Goal: Information Seeking & Learning: Compare options

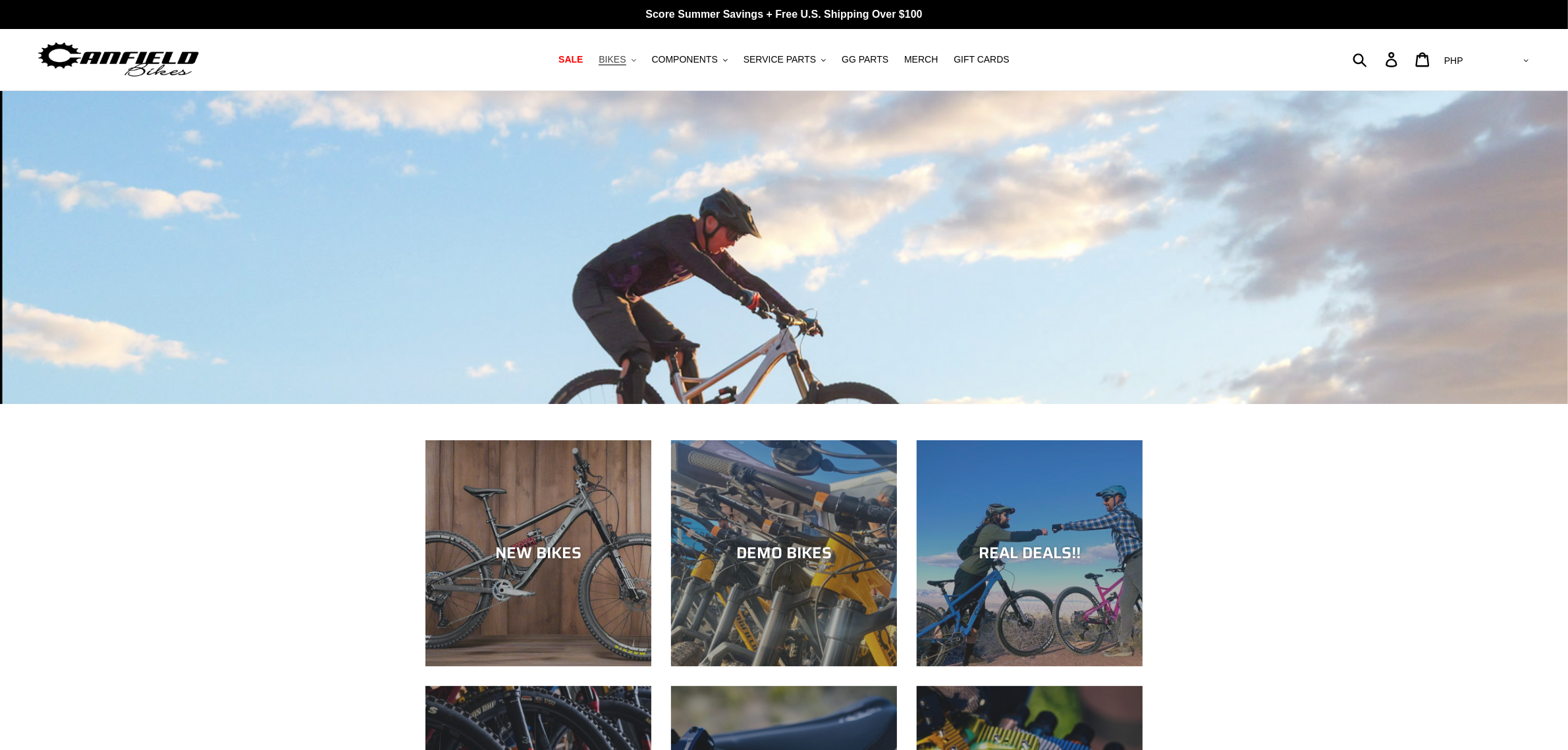
click at [636, 60] on icon "button" at bounding box center [634, 60] width 4 height 3
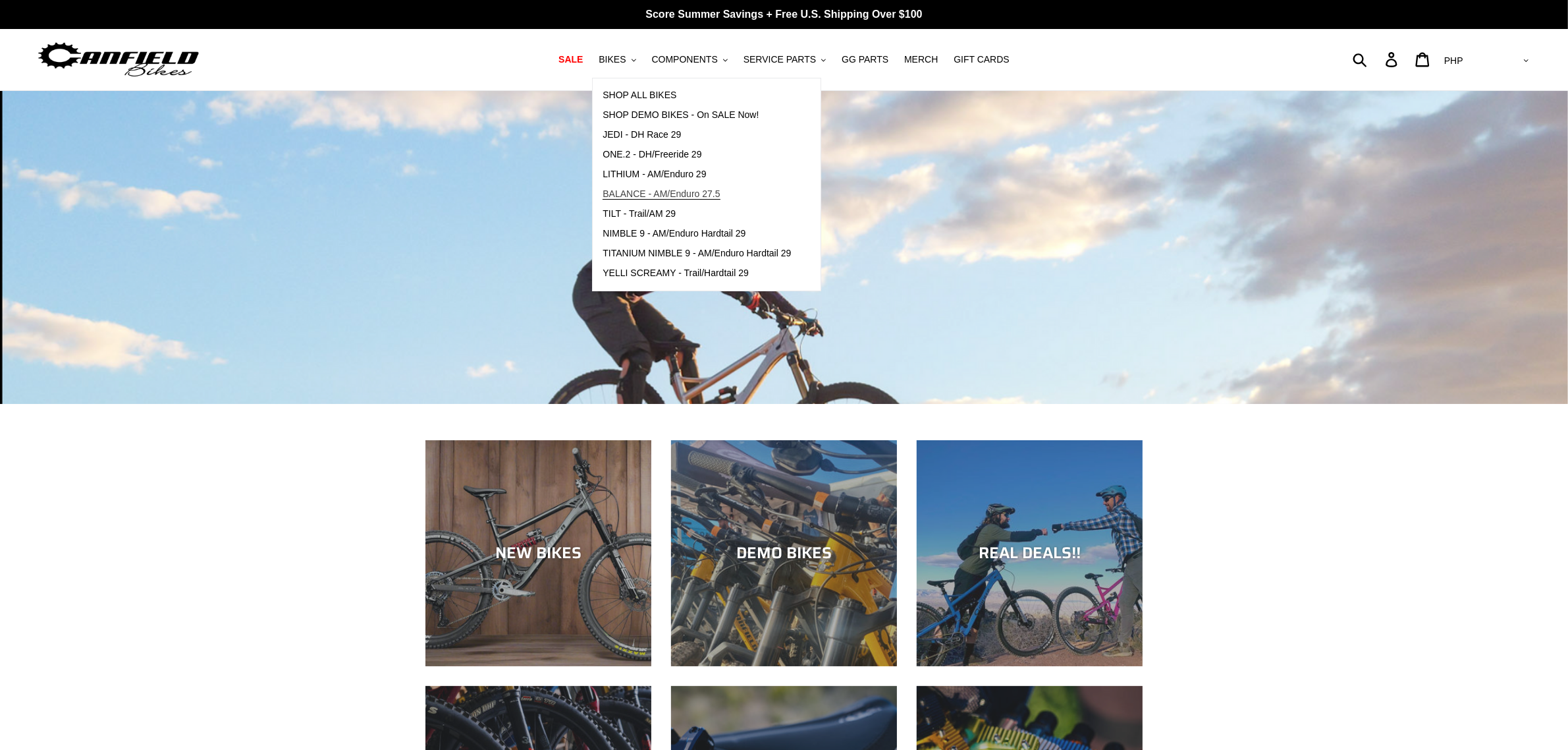
click at [654, 189] on span "BALANCE - AM/Enduro 27.5" at bounding box center [661, 194] width 117 height 11
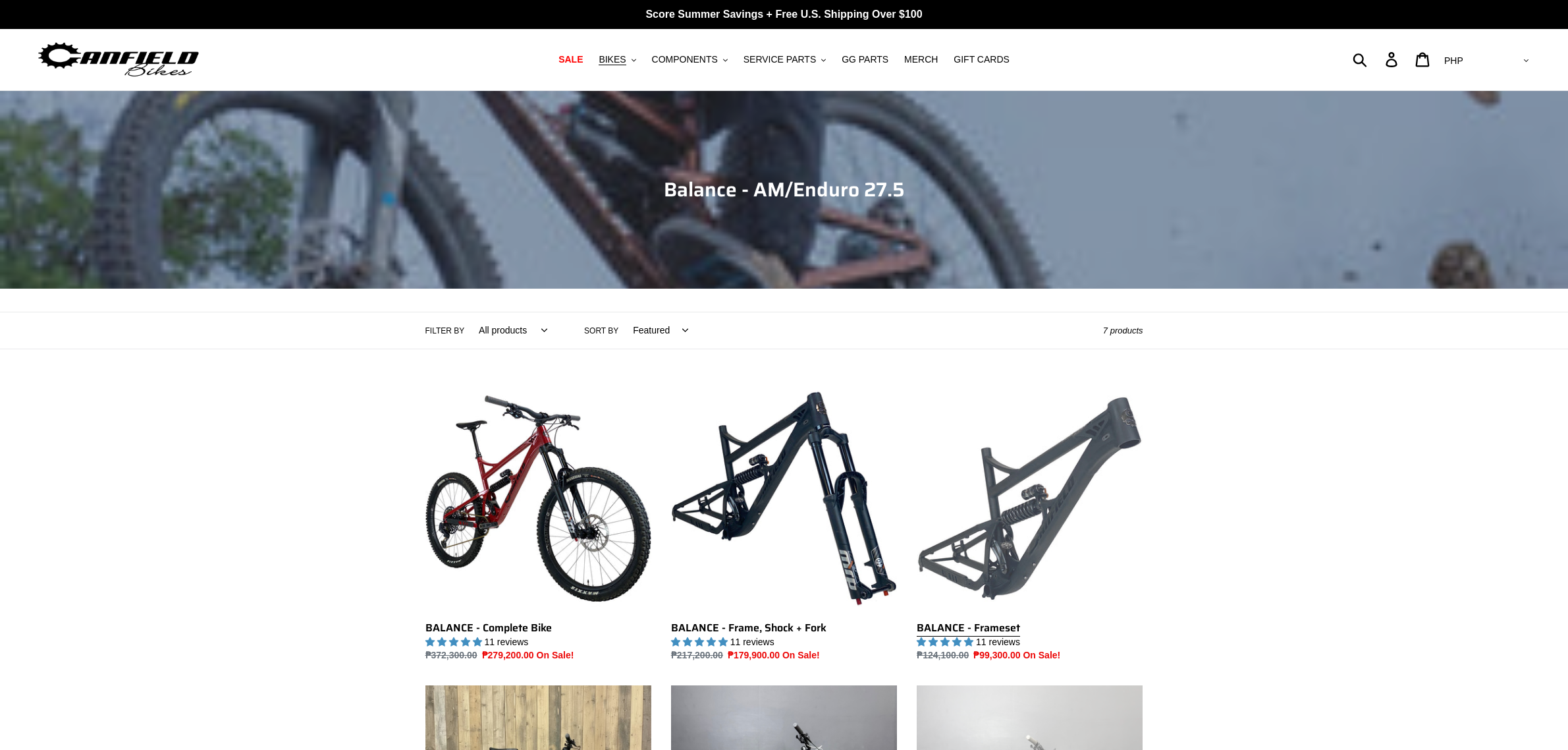
click at [1025, 386] on link "BALANCE - Frameset" at bounding box center [1030, 524] width 226 height 278
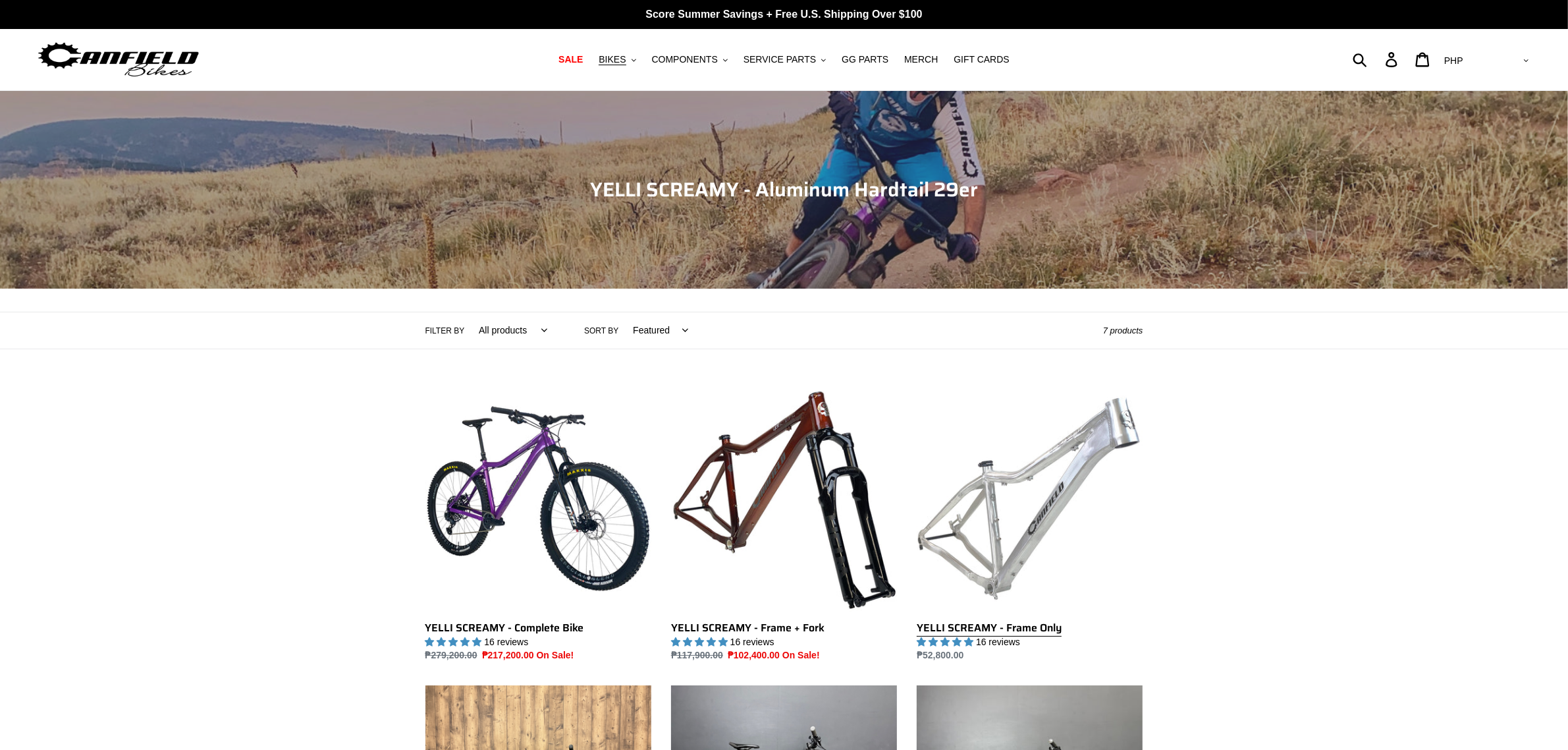
click at [1025, 457] on link "YELLI SCREAMY - Frame Only" at bounding box center [1030, 524] width 226 height 278
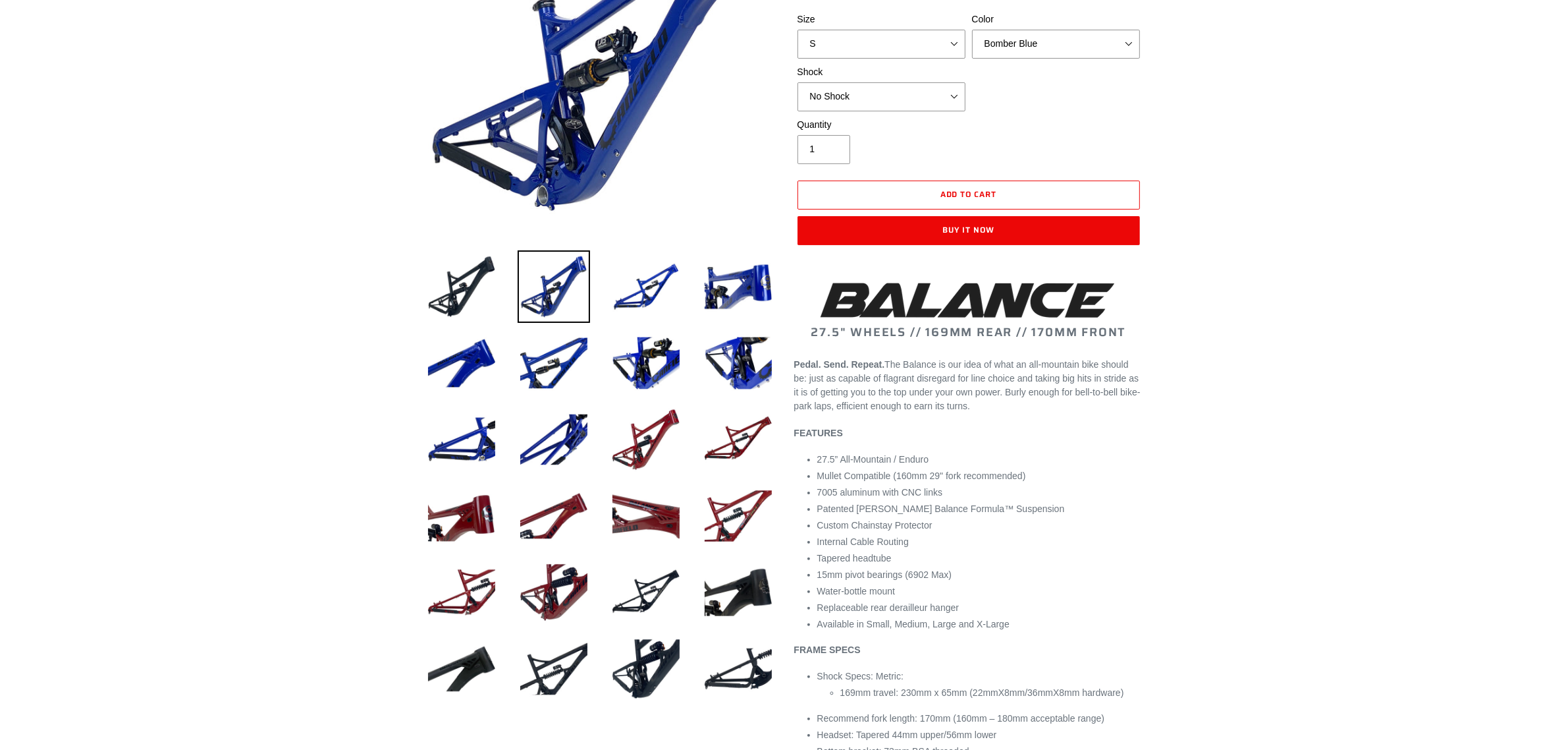
scroll to position [329, 0]
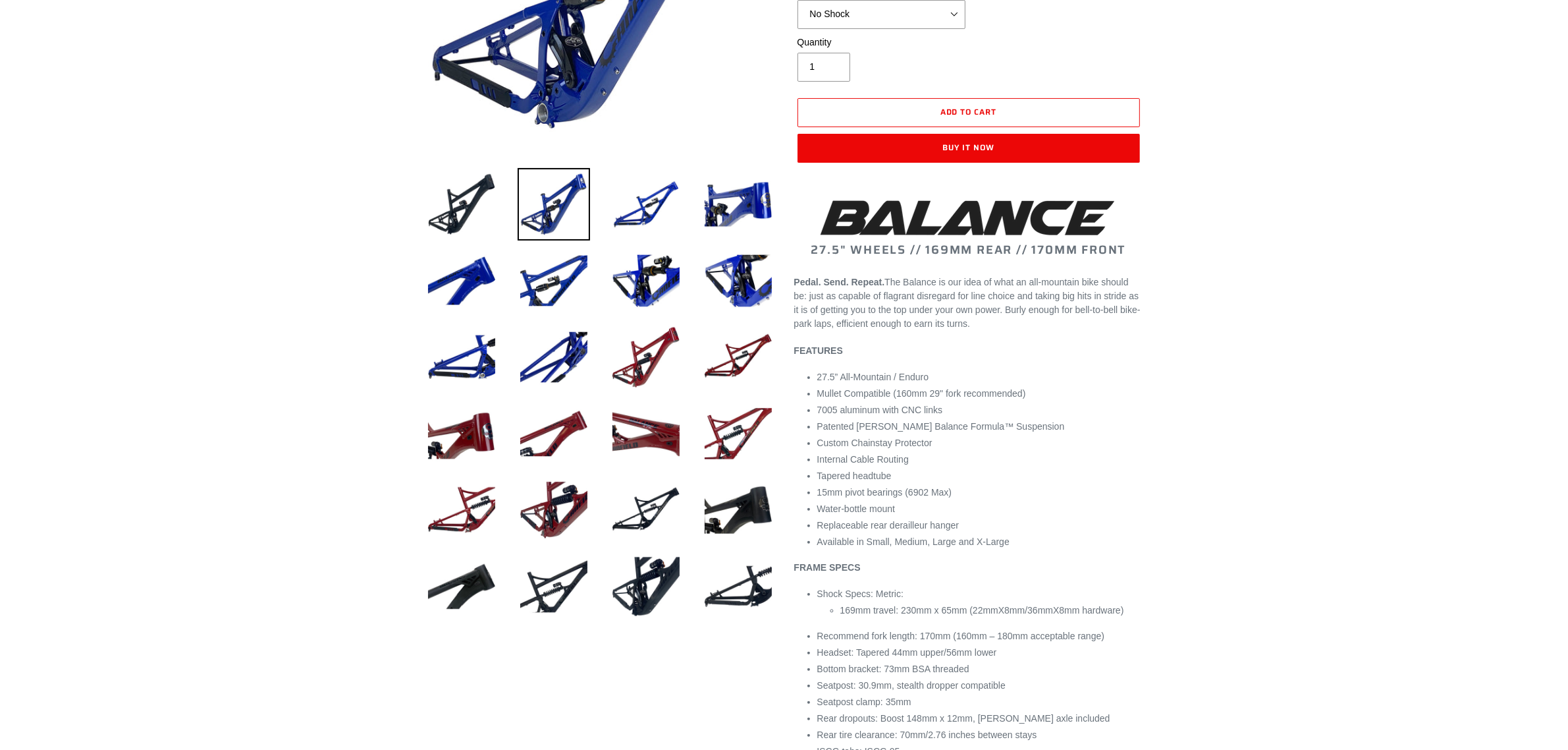
select select "highest-rating"
click at [481, 222] on img at bounding box center [462, 204] width 73 height 73
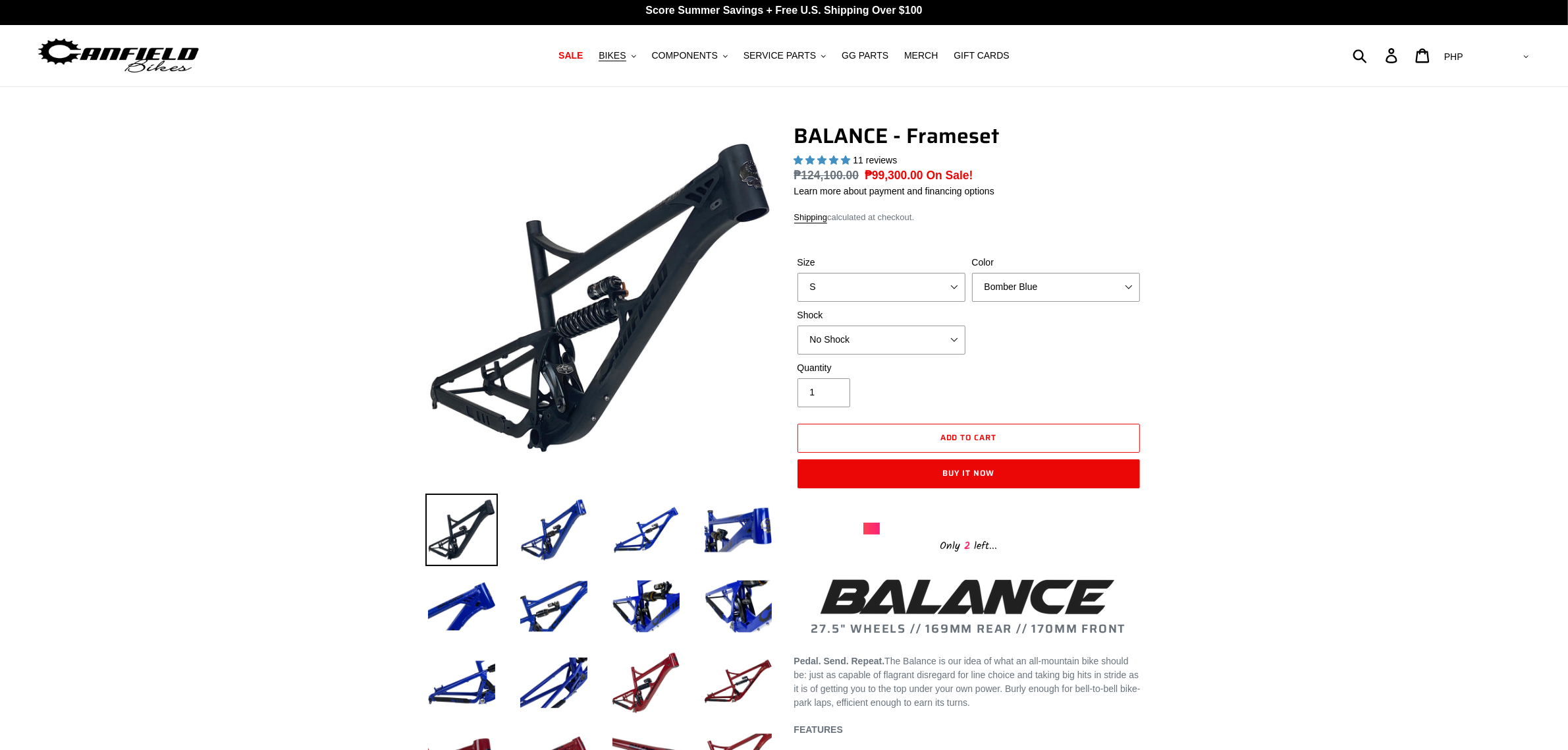
scroll to position [0, 0]
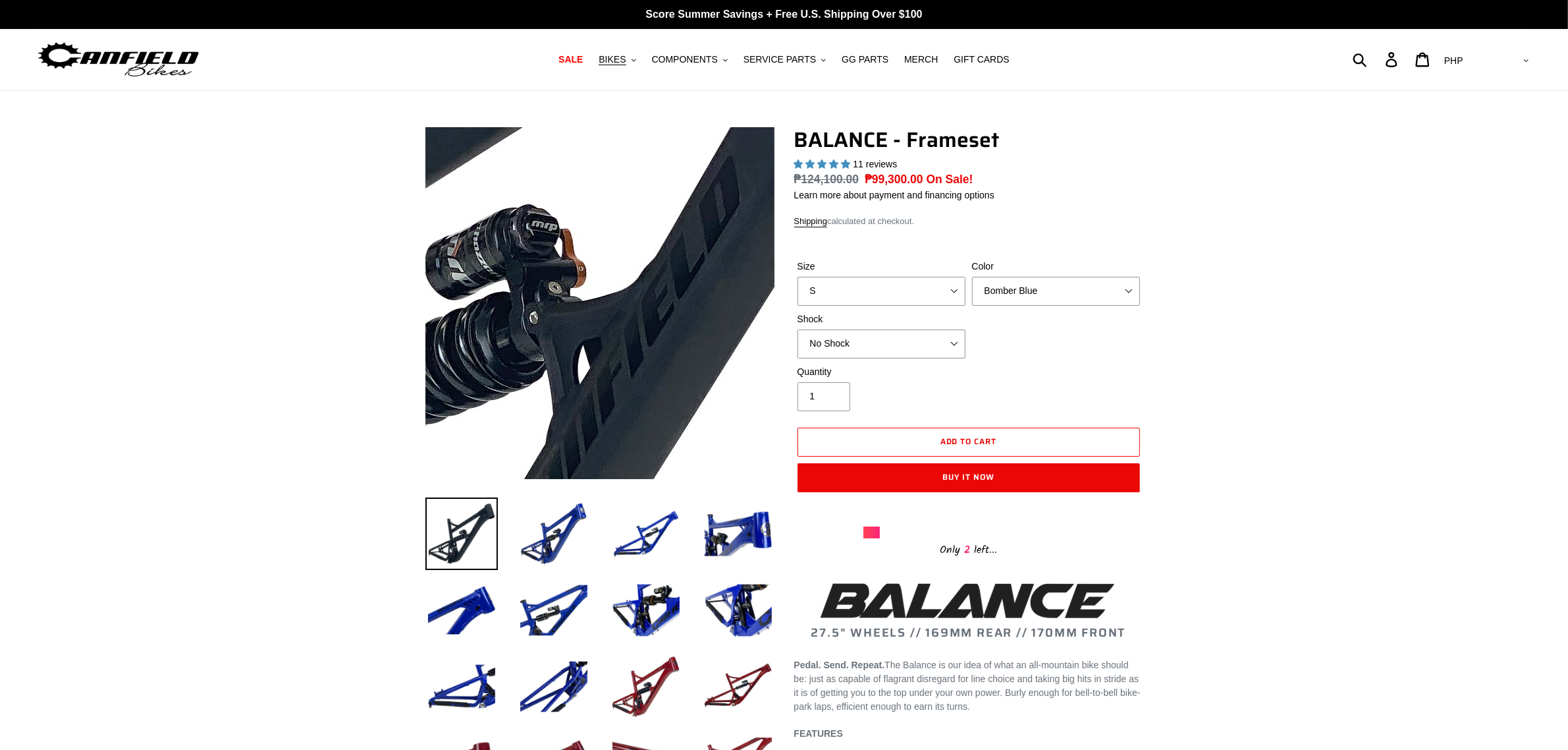
click at [644, 307] on img at bounding box center [474, 291] width 1349 height 1350
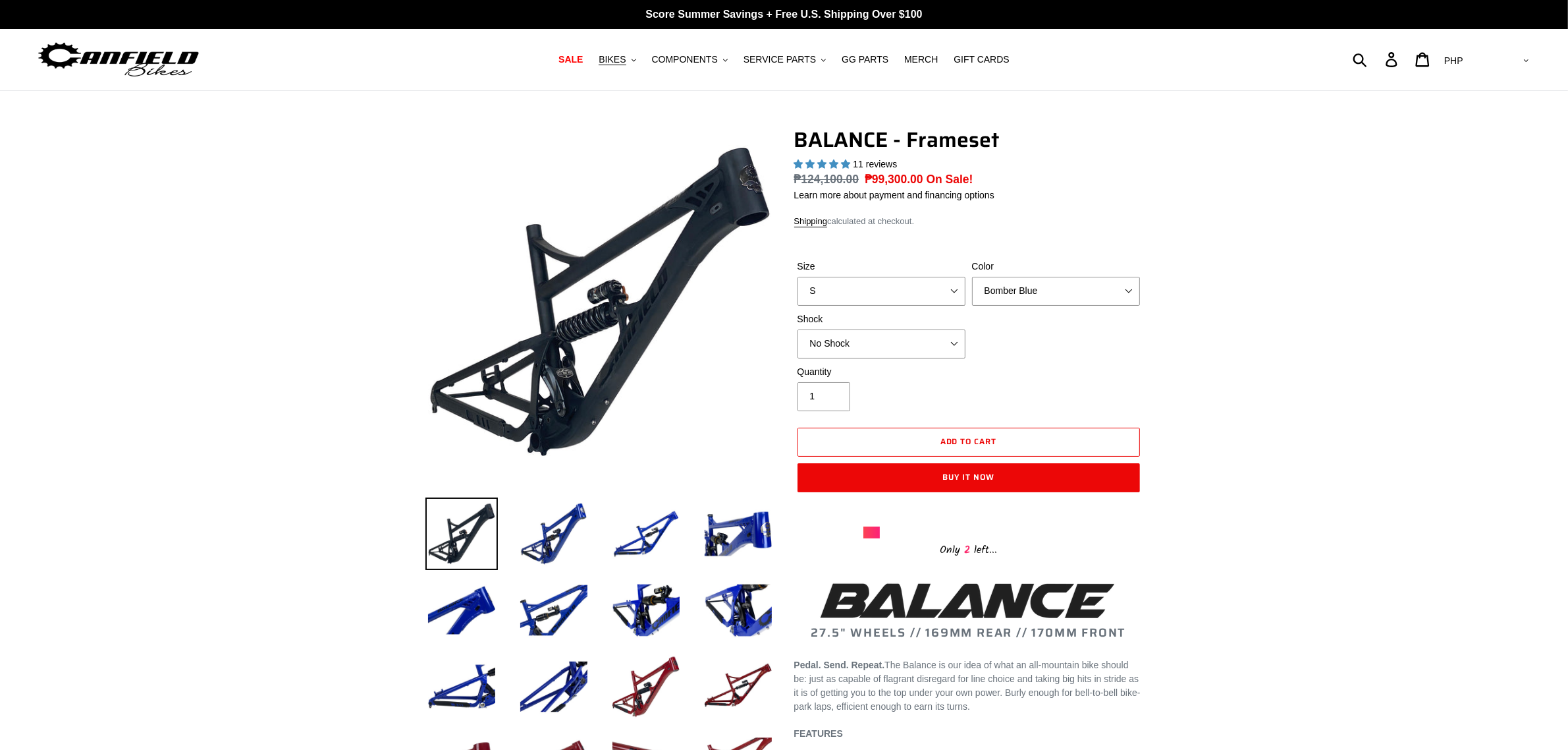
click at [558, 540] on img at bounding box center [554, 534] width 73 height 73
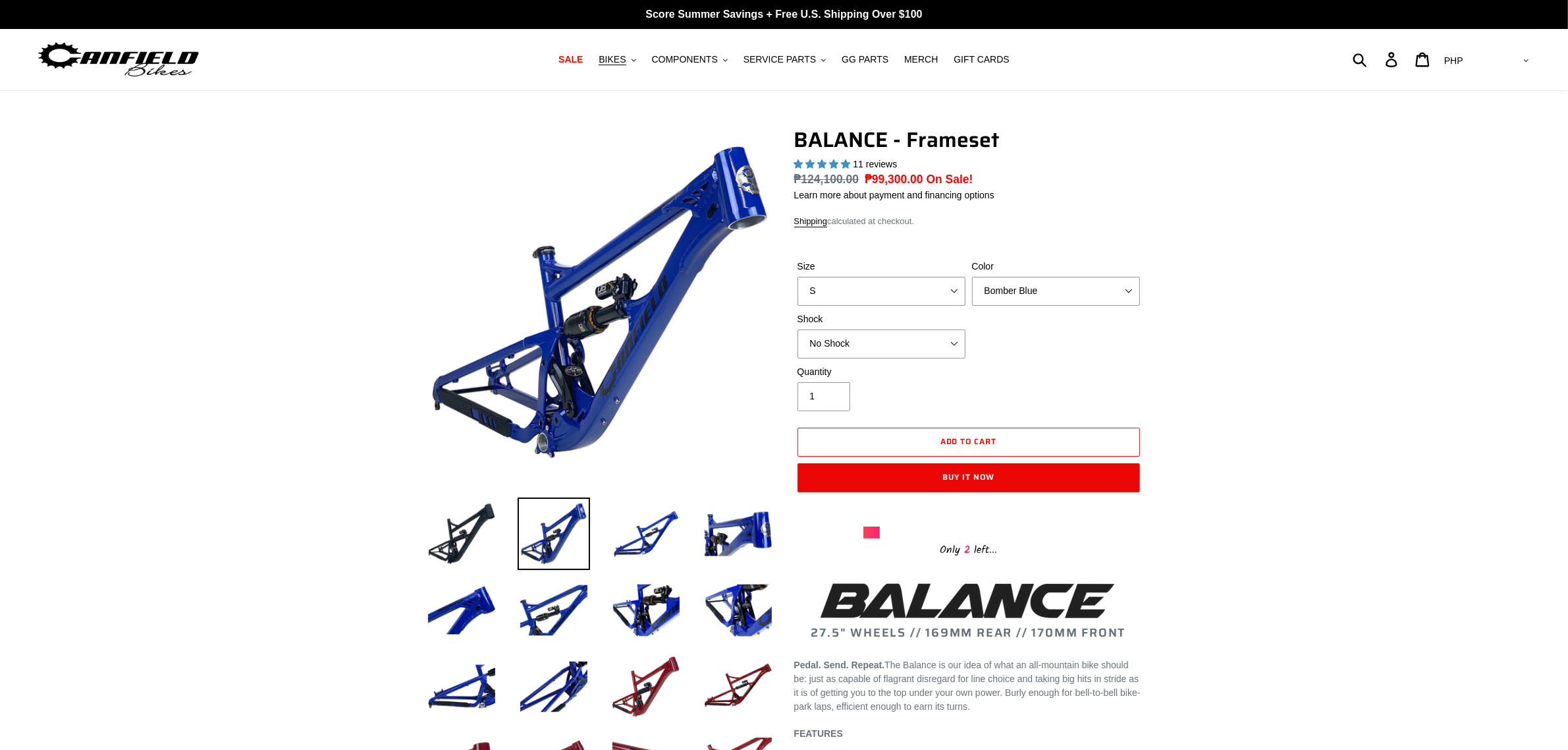
click at [630, 682] on img at bounding box center [646, 687] width 73 height 73
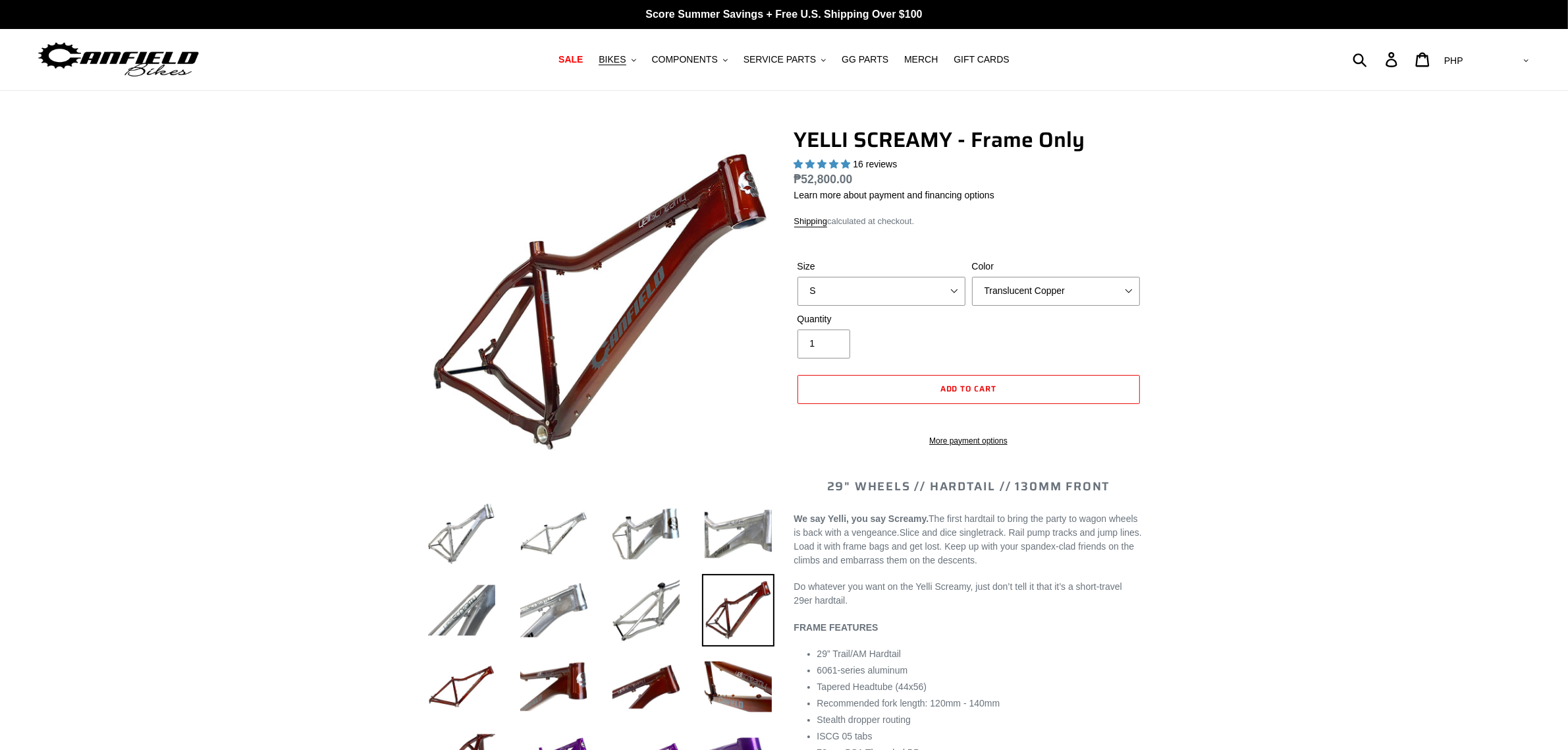
select select "highest-rating"
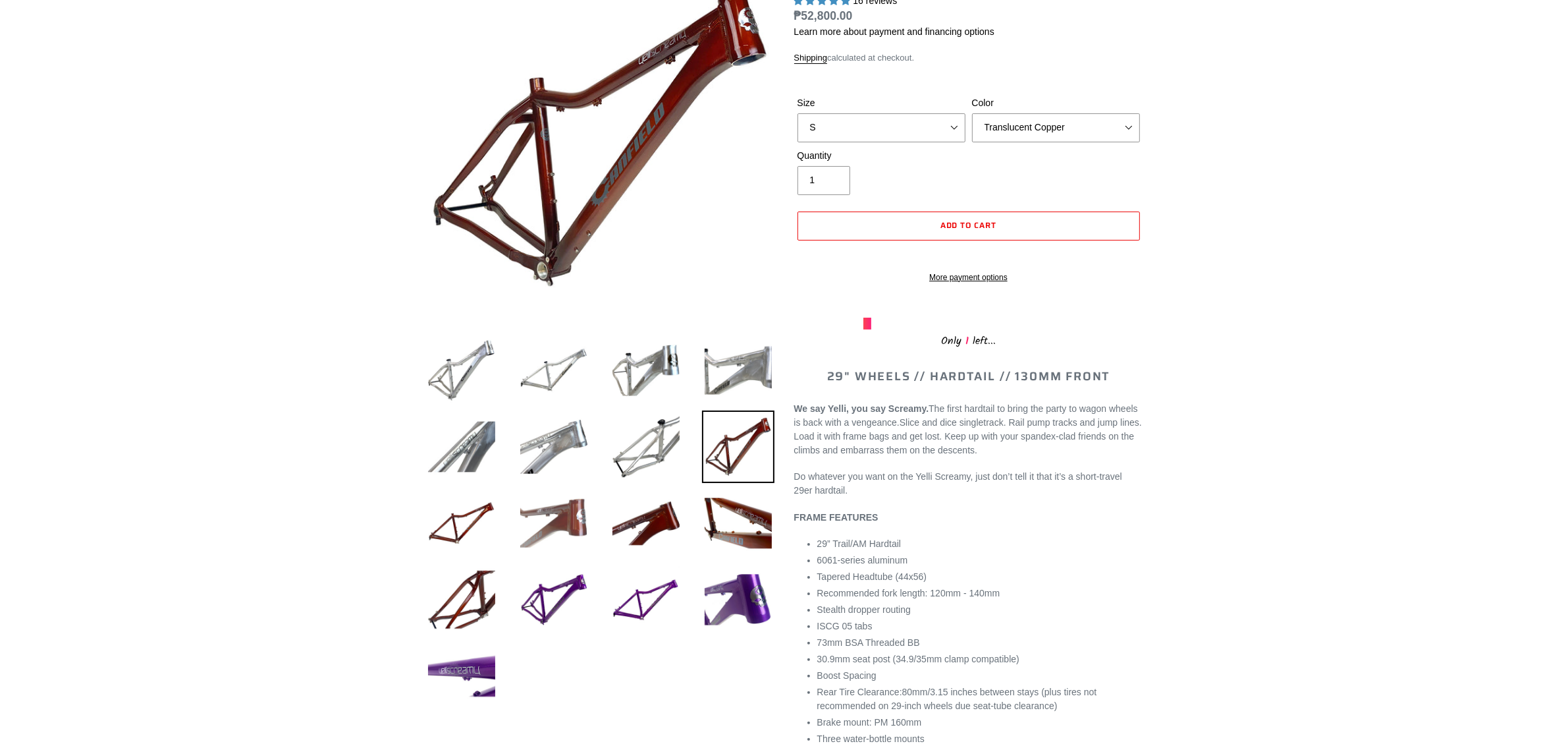
scroll to position [165, 0]
click at [456, 370] on img at bounding box center [462, 369] width 73 height 73
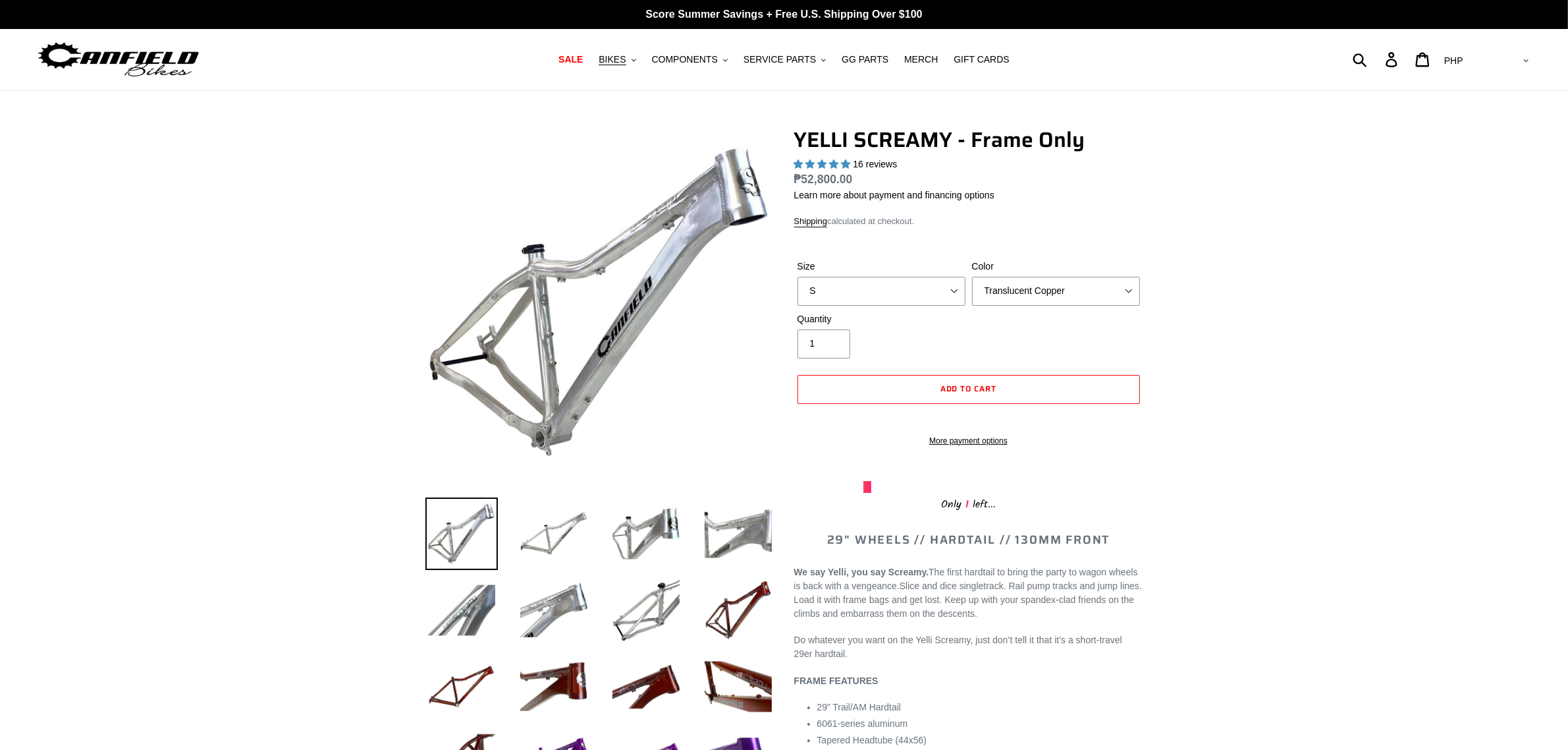
scroll to position [247, 0]
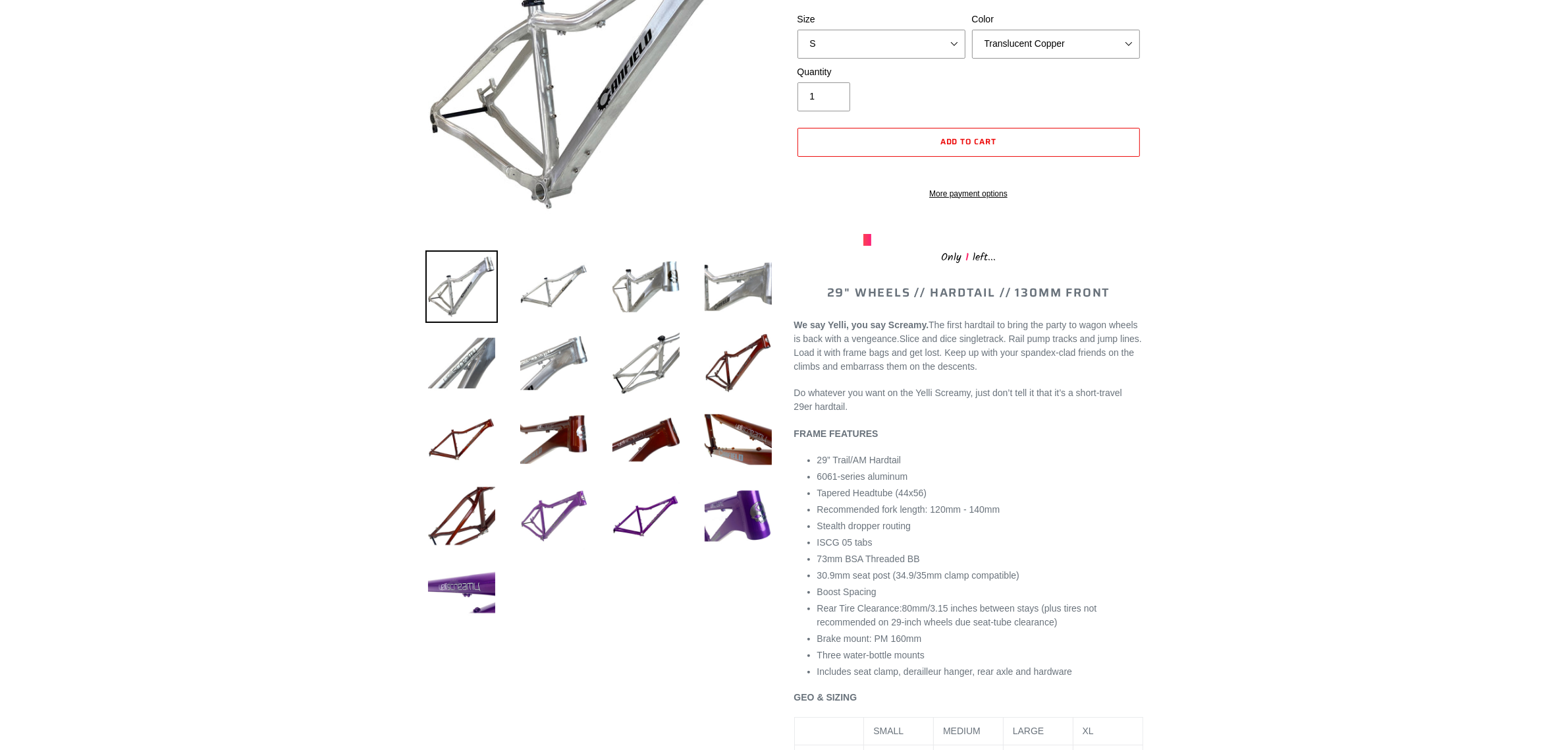
click at [570, 526] on img at bounding box center [554, 516] width 73 height 73
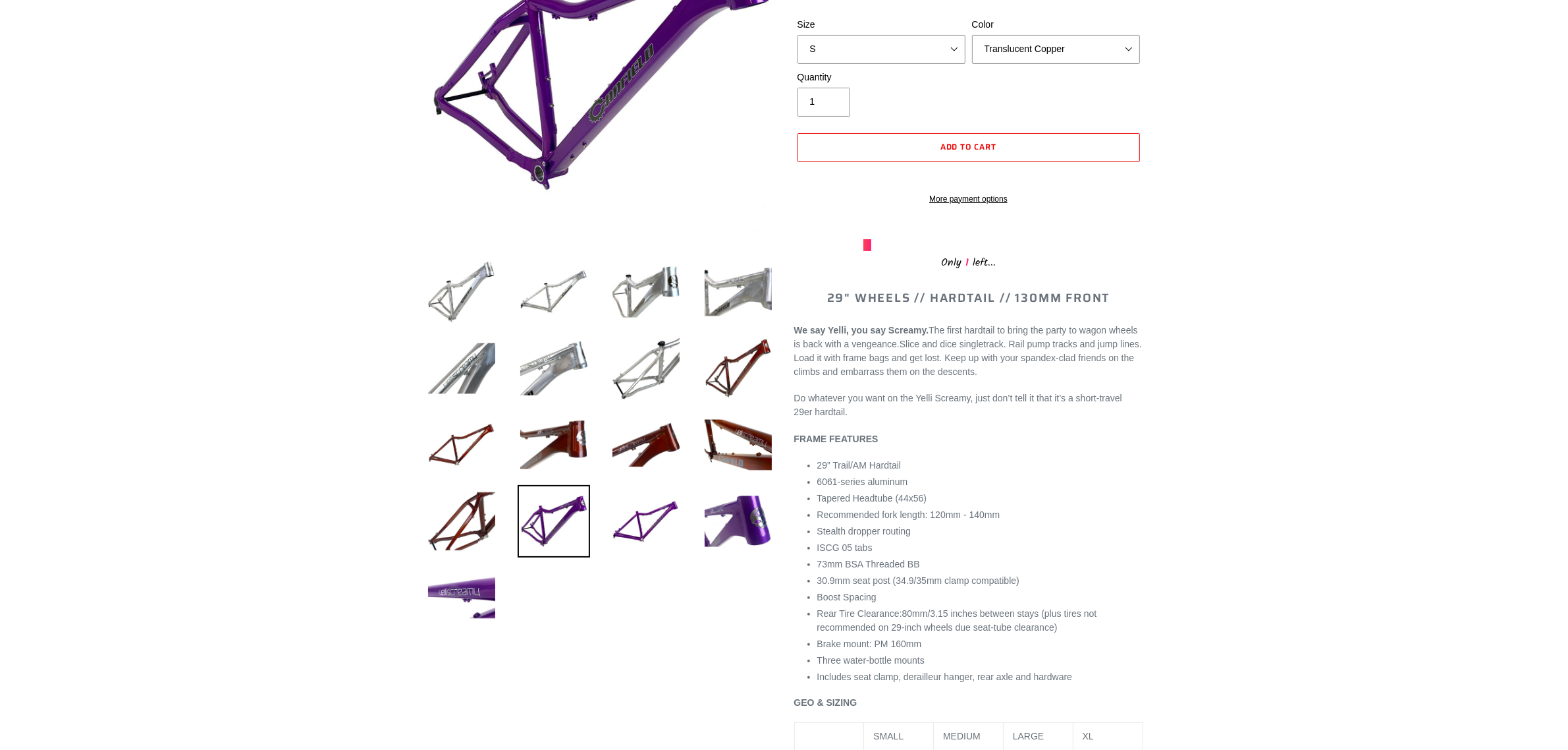
scroll to position [0, 0]
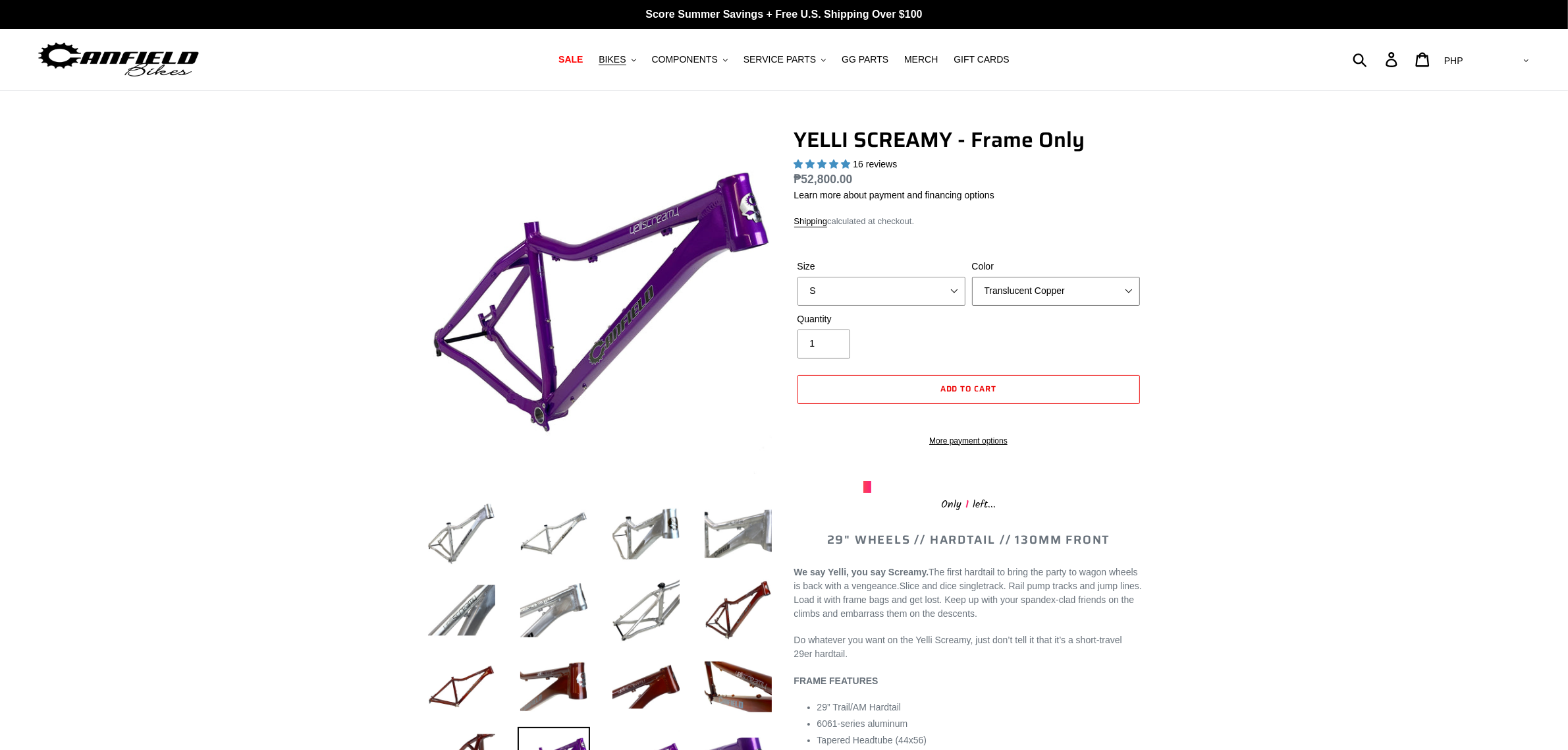
click at [1013, 287] on select "Translucent Copper Purple Haze Raw" at bounding box center [1056, 291] width 168 height 29
select select "Purple Haze"
click at [972, 277] on select "Translucent Copper Purple Haze Raw" at bounding box center [1056, 291] width 168 height 29
